Goal: Task Accomplishment & Management: Use online tool/utility

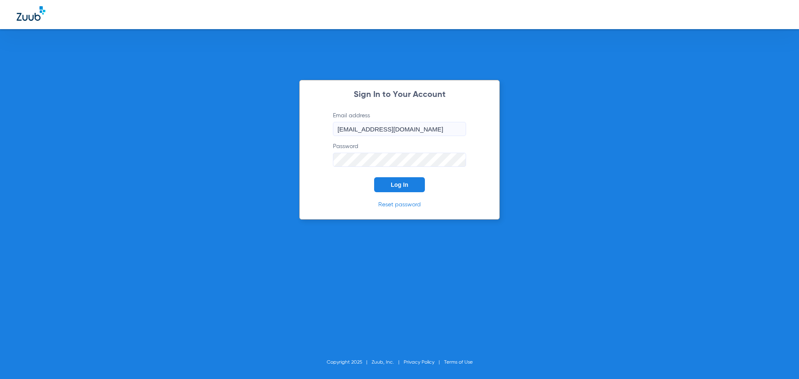
click at [392, 179] on button "Log In" at bounding box center [399, 184] width 51 height 15
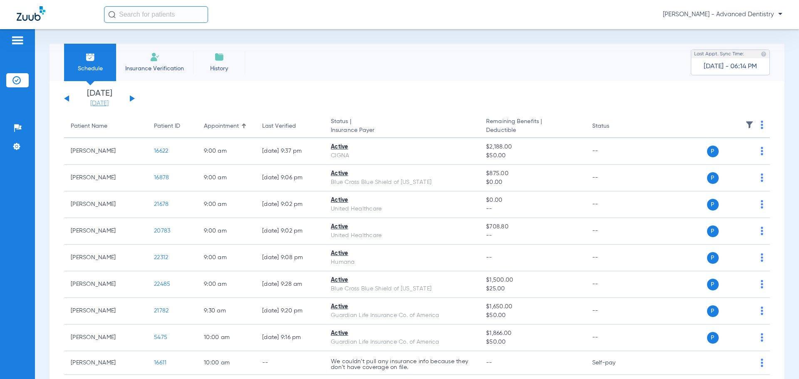
click at [110, 101] on link "[DATE]" at bounding box center [99, 103] width 50 height 8
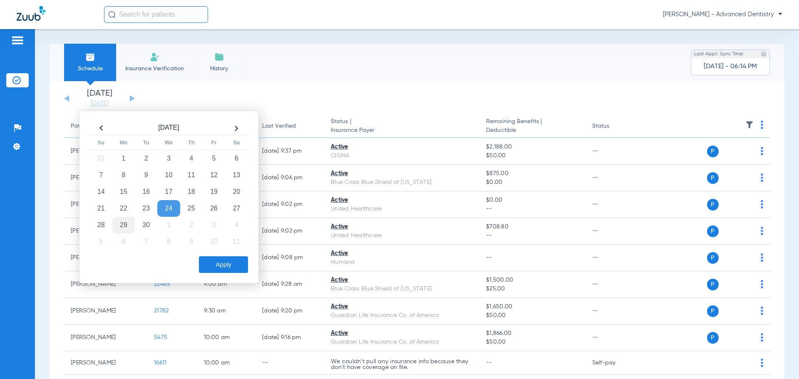
click at [127, 228] on td "29" at bounding box center [123, 225] width 22 height 17
click at [233, 267] on button "Apply" at bounding box center [223, 264] width 49 height 17
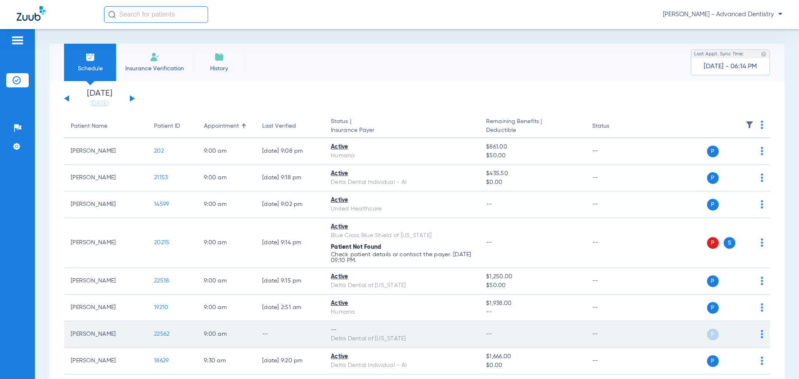
click at [757, 332] on td "P S" at bounding box center [706, 334] width 129 height 27
click at [760, 330] on td "P S" at bounding box center [706, 334] width 129 height 27
click at [757, 334] on td "P S" at bounding box center [706, 334] width 129 height 27
click at [761, 335] on img at bounding box center [762, 334] width 2 height 8
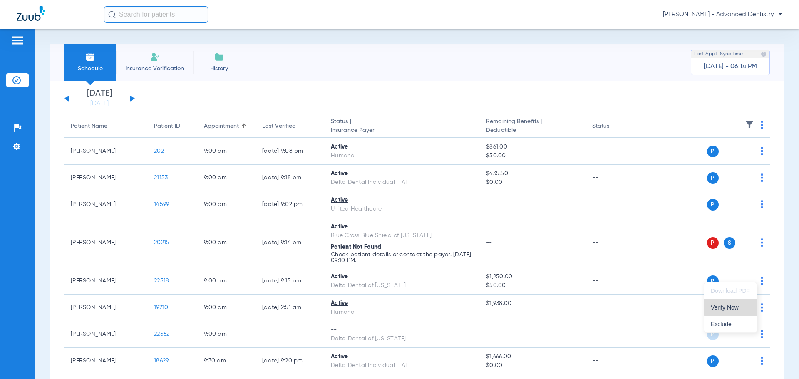
click at [732, 307] on span "Verify Now" at bounding box center [730, 308] width 39 height 6
